Goal: Task Accomplishment & Management: Use online tool/utility

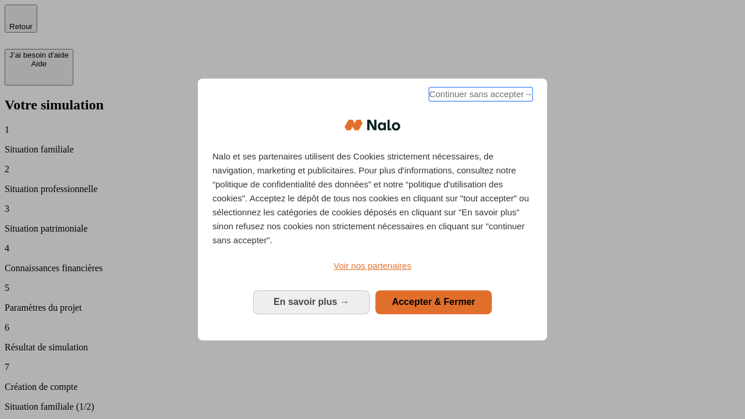
click at [480, 96] on span "Continuer sans accepter →" at bounding box center [481, 94] width 104 height 14
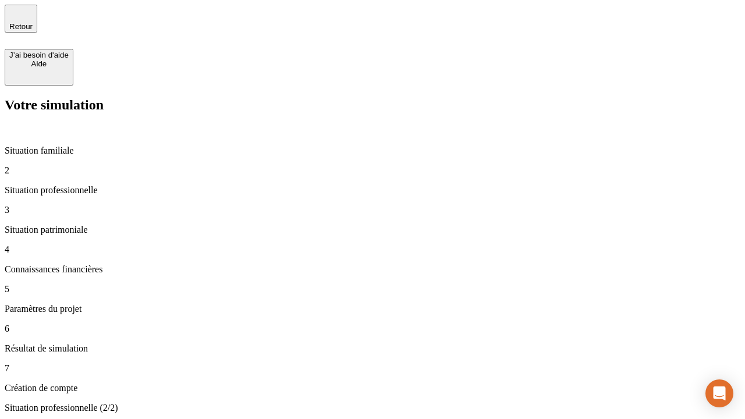
type input "70 000"
type input "1 000"
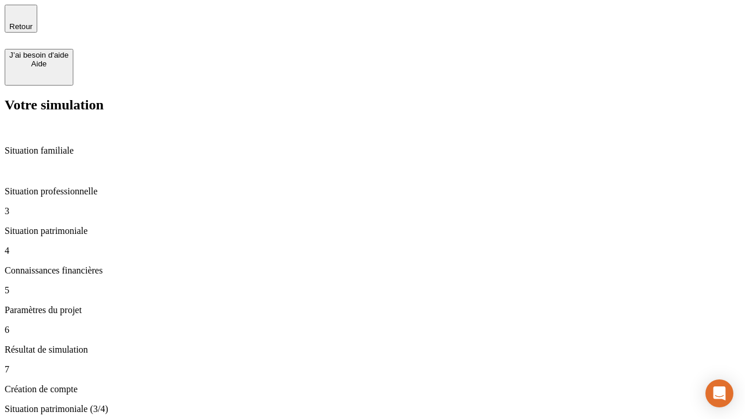
type input "800"
type input "6"
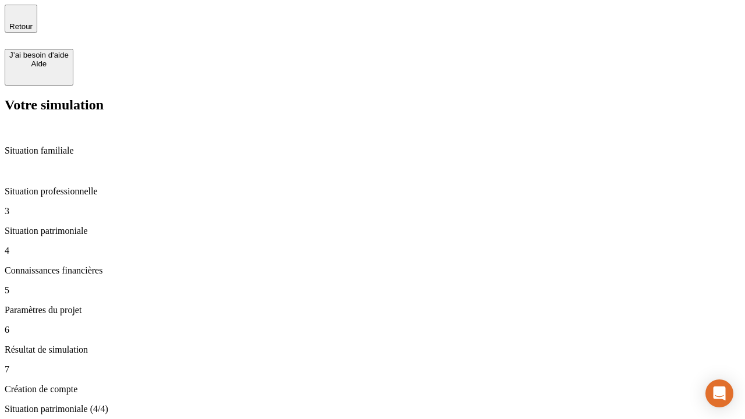
type input "400"
type input "3"
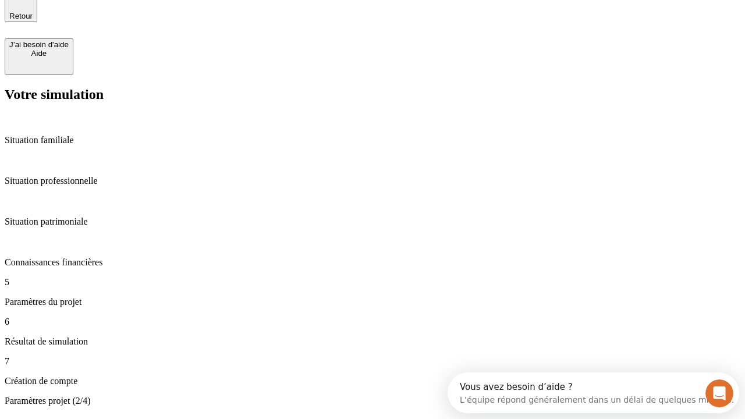
type input "35"
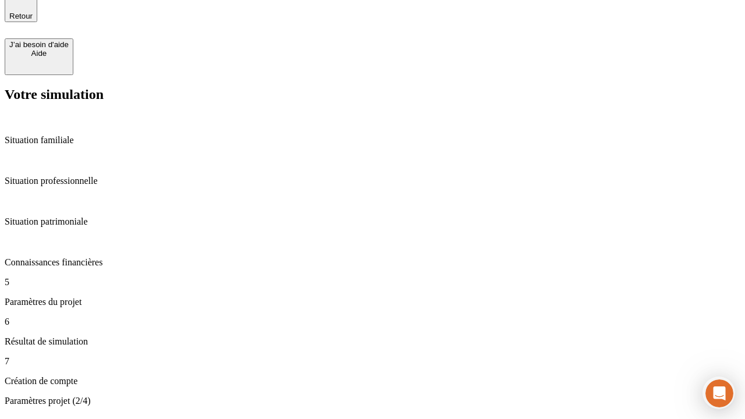
type input "500"
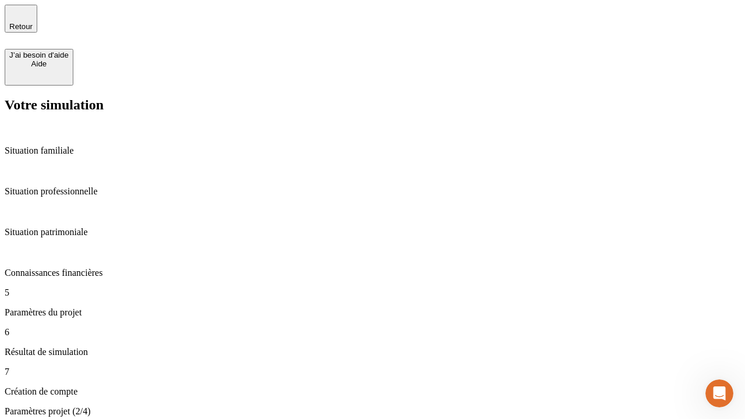
type input "640"
